Goal: Task Accomplishment & Management: Use online tool/utility

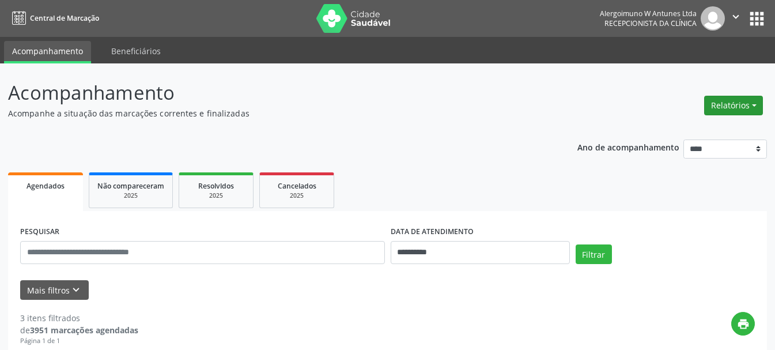
click at [722, 109] on button "Relatórios" at bounding box center [733, 106] width 59 height 20
click at [657, 130] on link "Agendamentos" at bounding box center [701, 130] width 124 height 16
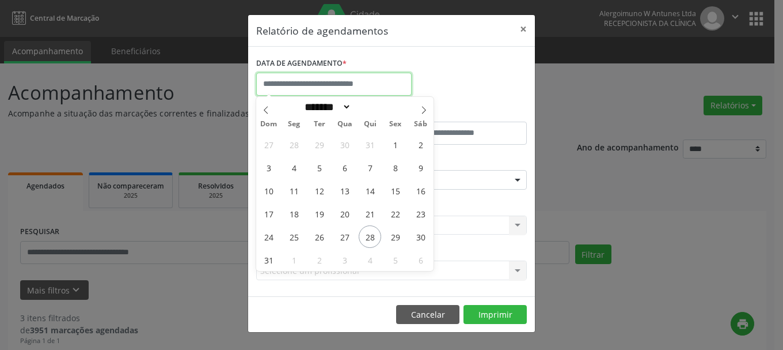
click at [353, 85] on input "text" at bounding box center [334, 84] width 156 height 23
click at [370, 236] on span "28" at bounding box center [370, 236] width 22 height 22
type input "**********"
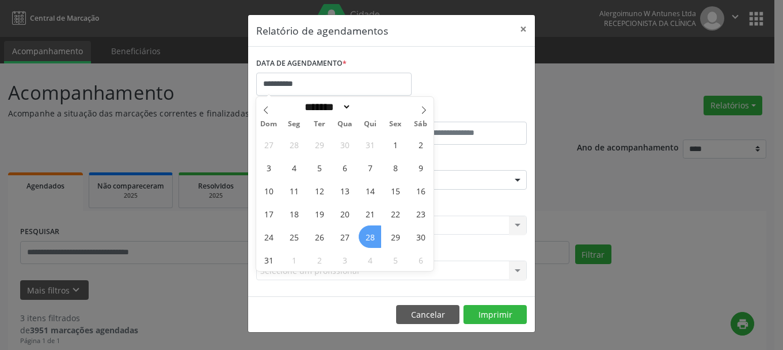
drag, startPoint x: 372, startPoint y: 240, endPoint x: 380, endPoint y: 219, distance: 21.9
click at [370, 240] on span "28" at bounding box center [370, 236] width 22 height 22
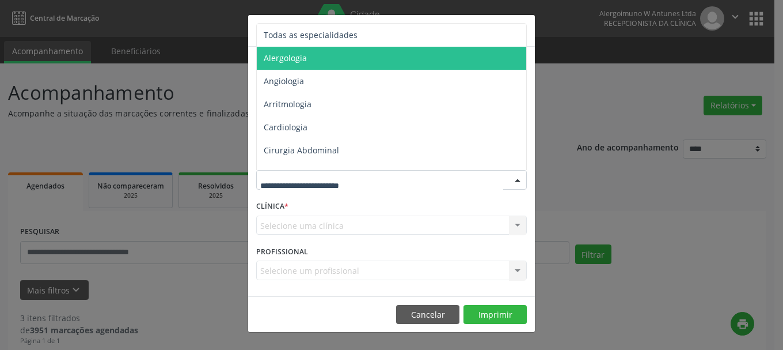
drag, startPoint x: 309, startPoint y: 56, endPoint x: 335, endPoint y: 59, distance: 26.7
click at [312, 58] on span "Alergologia" at bounding box center [392, 58] width 271 height 23
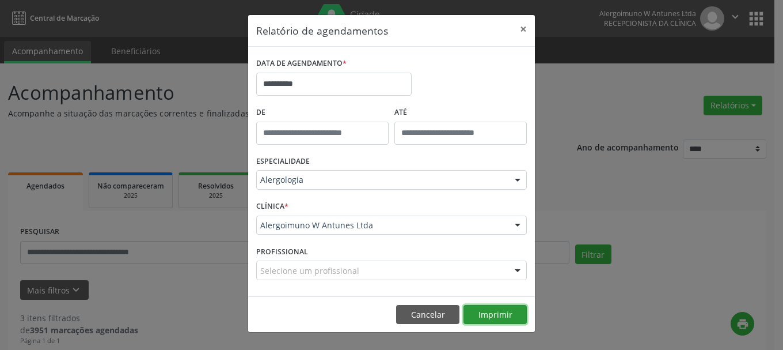
click at [507, 311] on button "Imprimir" at bounding box center [495, 315] width 63 height 20
click at [521, 26] on button "×" at bounding box center [523, 29] width 23 height 28
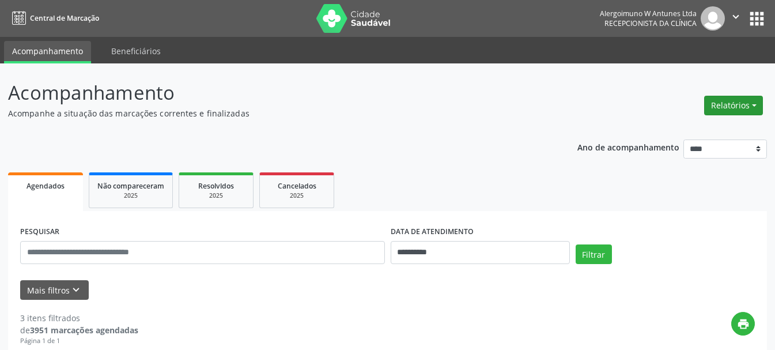
click at [721, 105] on button "Relatórios" at bounding box center [733, 106] width 59 height 20
click at [684, 125] on link "Agendamentos" at bounding box center [701, 130] width 124 height 16
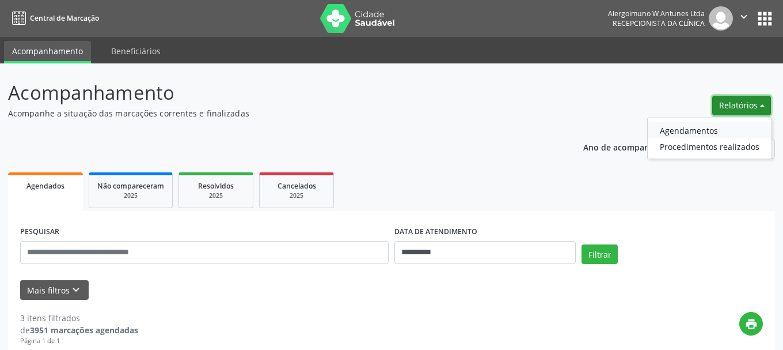
select select "*"
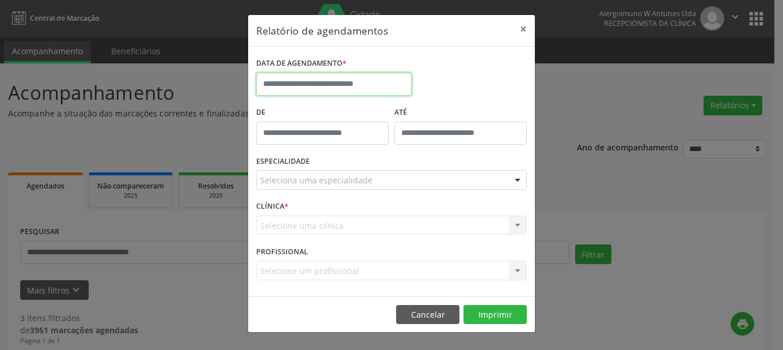
click at [334, 88] on input "text" at bounding box center [334, 84] width 156 height 23
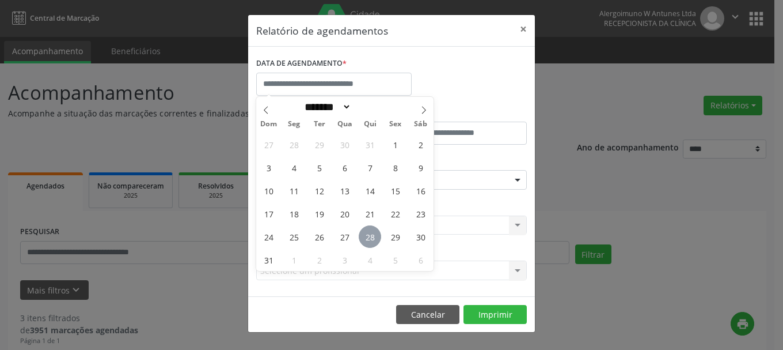
click at [367, 236] on span "28" at bounding box center [370, 236] width 22 height 22
type input "**********"
click at [364, 234] on span "28" at bounding box center [370, 236] width 22 height 22
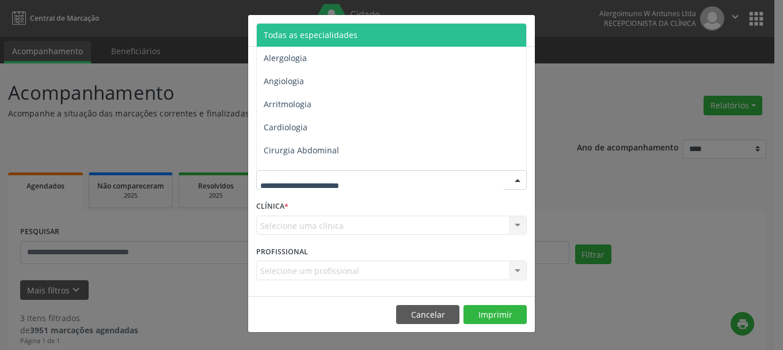
drag, startPoint x: 299, startPoint y: 185, endPoint x: 311, endPoint y: 187, distance: 11.8
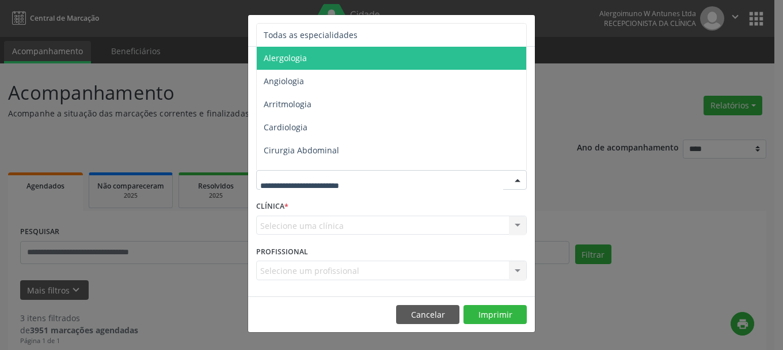
click at [297, 60] on span "Alergologia" at bounding box center [285, 57] width 43 height 11
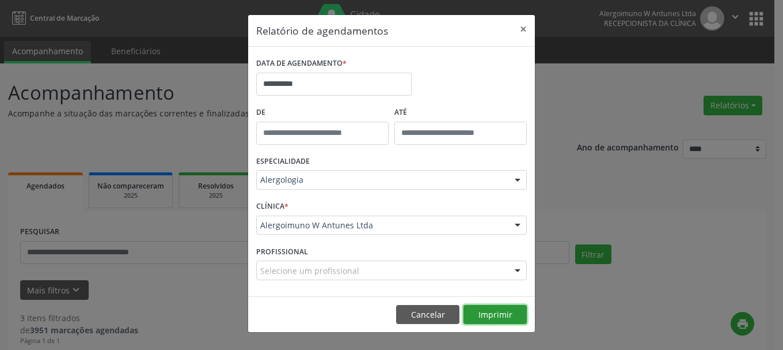
click at [490, 312] on button "Imprimir" at bounding box center [495, 315] width 63 height 20
